Goal: Navigation & Orientation: Go to known website

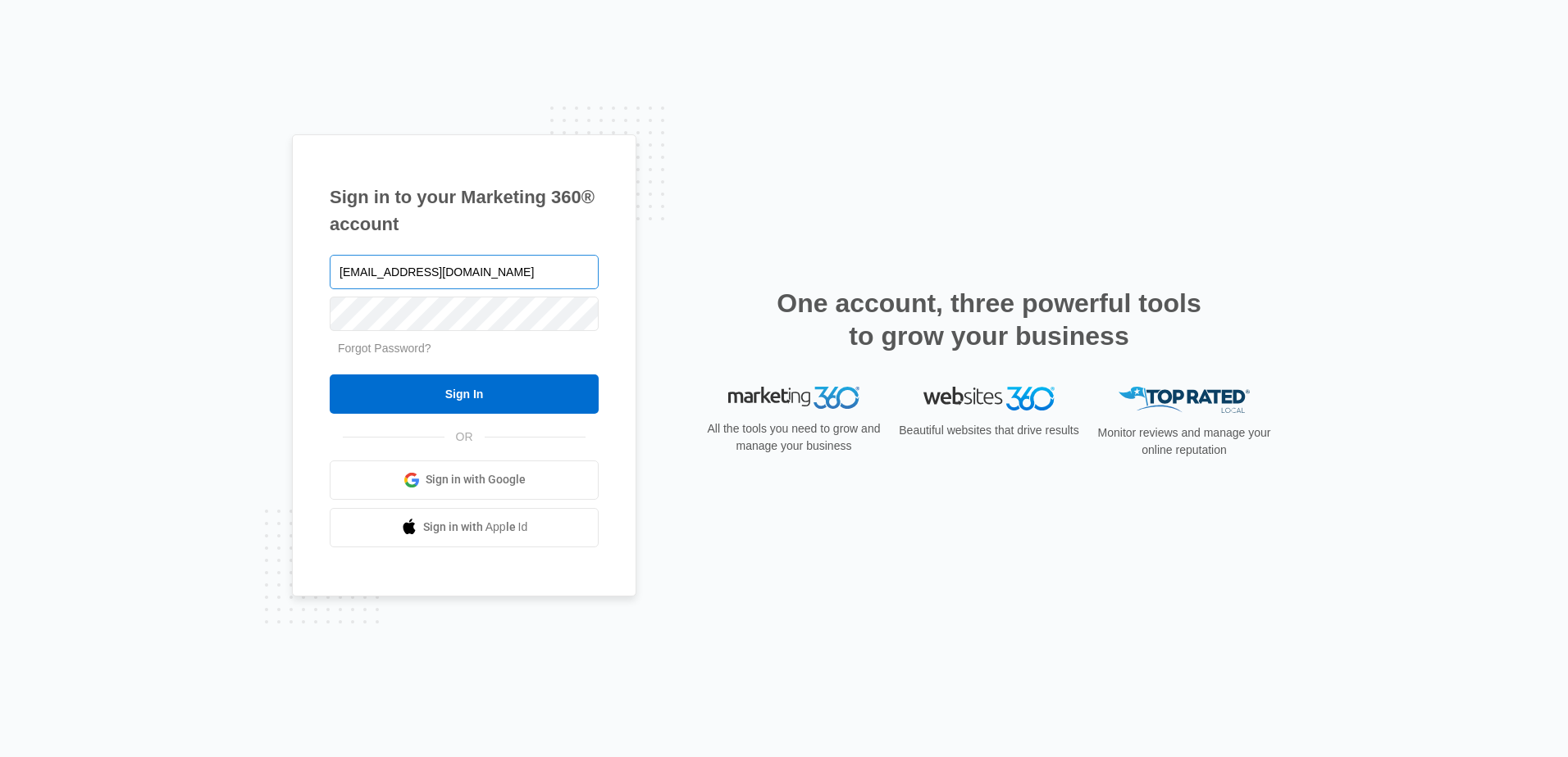
click at [357, 275] on input "any@myezglobal.com" at bounding box center [464, 272] width 269 height 34
click at [352, 274] on input "any@myezglobal.com" at bounding box center [464, 272] width 269 height 34
click at [355, 274] on input "any@myezglobal.com" at bounding box center [464, 272] width 269 height 34
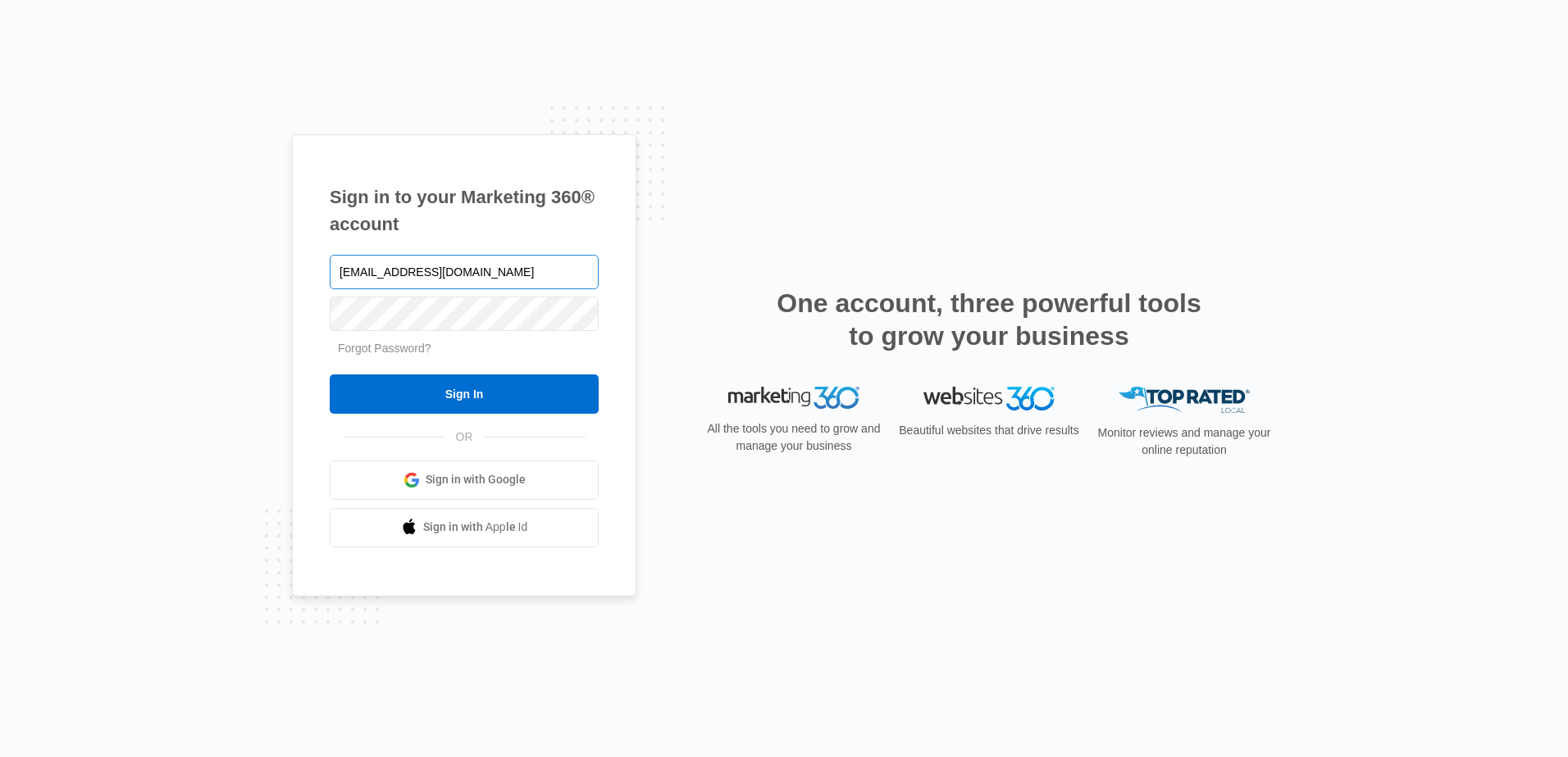
click at [356, 270] on input "any@myezglobal.com" at bounding box center [464, 272] width 269 height 34
type input "[PERSON_NAME][EMAIL_ADDRESS][DOMAIN_NAME]"
click at [325, 274] on div "Sign in to your Marketing 360® account pamela@myezglobal.com Forgot Password? S…" at bounding box center [464, 365] width 344 height 462
click at [683, 485] on div "Sign in to your Marketing 360® account pamela@myezglobal.com Forgot Password? S…" at bounding box center [783, 378] width 984 height 489
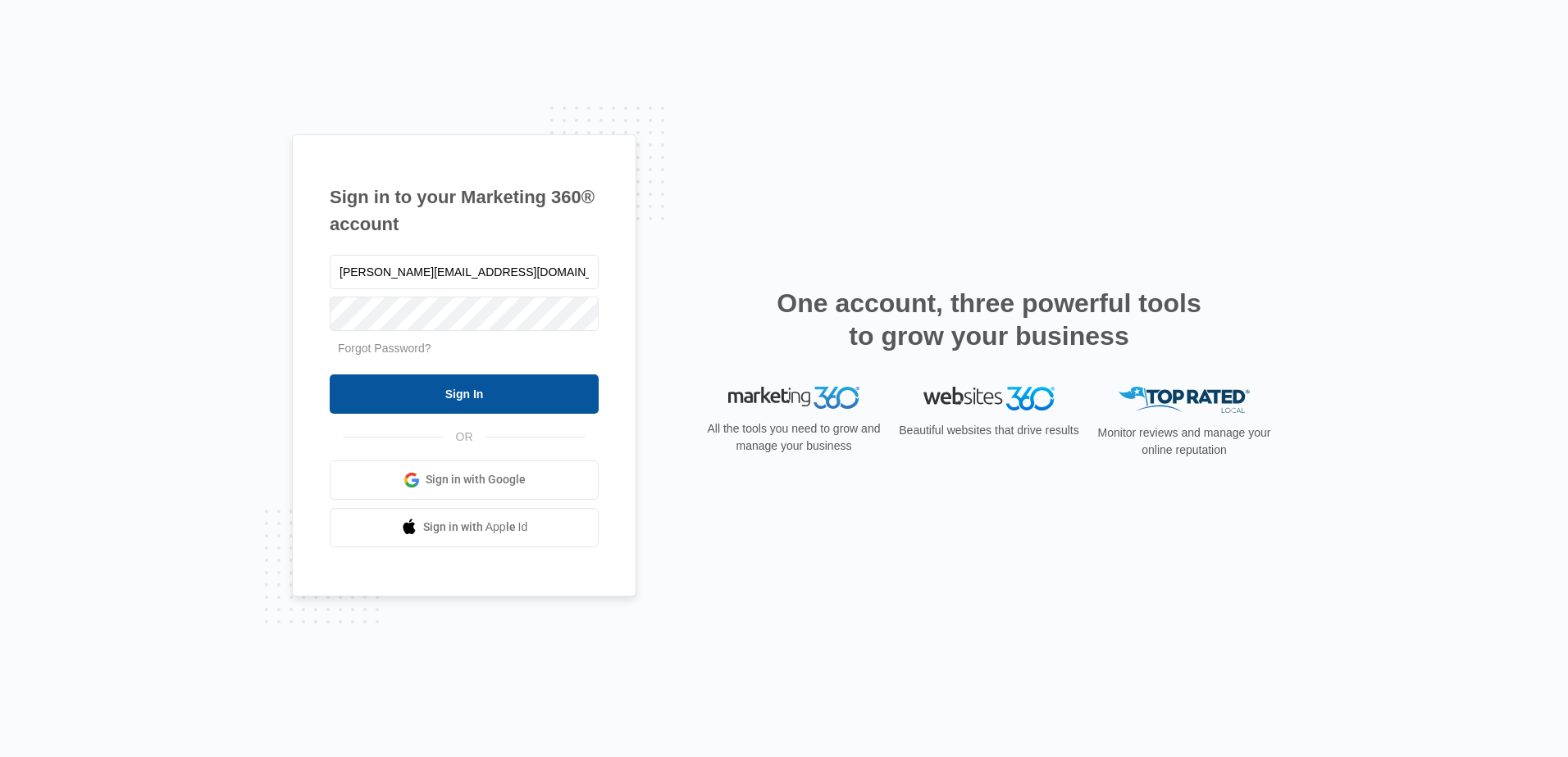
click at [556, 385] on input "Sign In" at bounding box center [464, 394] width 269 height 40
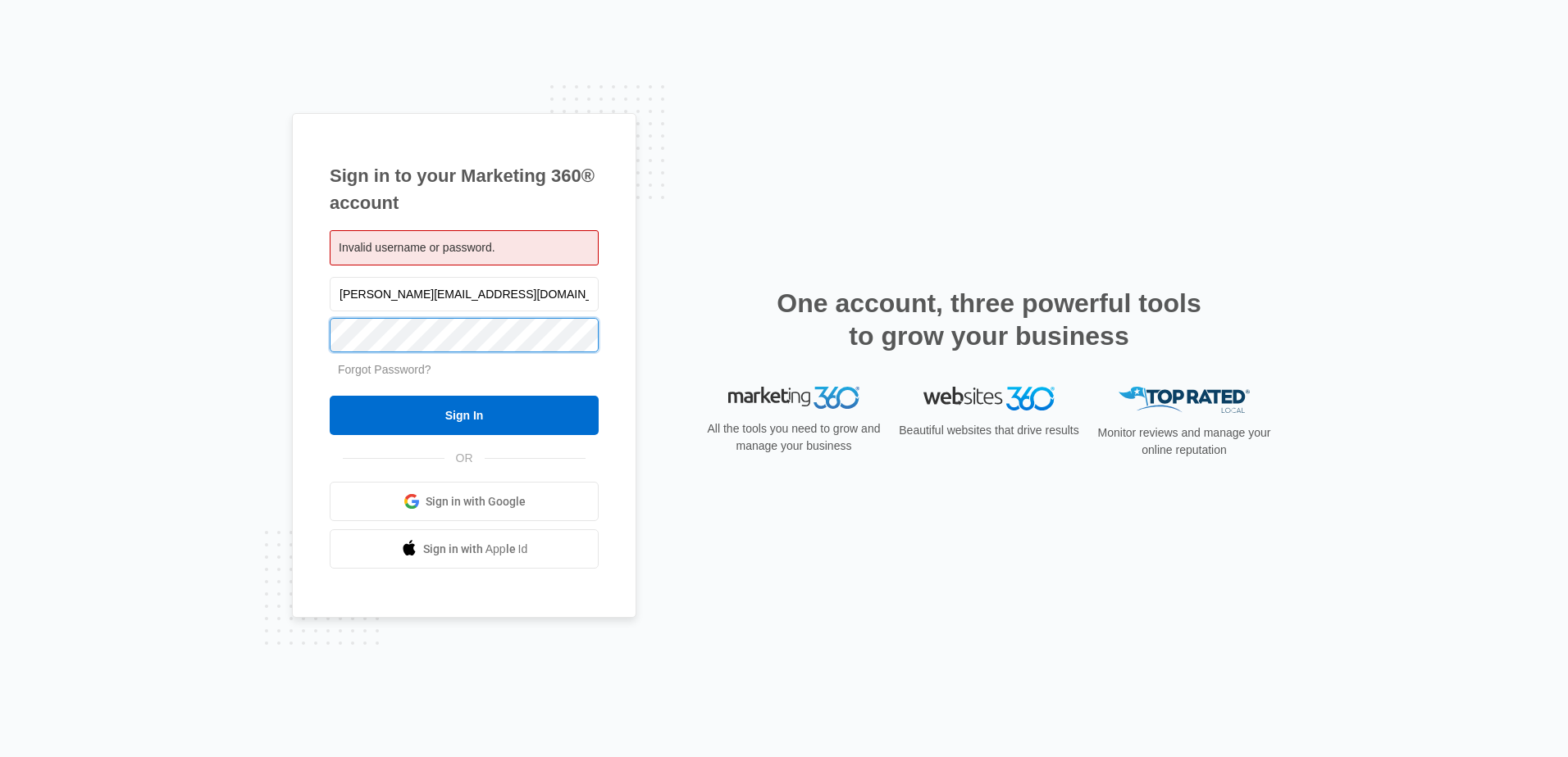
click at [330, 396] on input "Sign In" at bounding box center [464, 415] width 269 height 40
type input "[EMAIL_ADDRESS][DOMAIN_NAME]"
